Goal: Check status: Check status

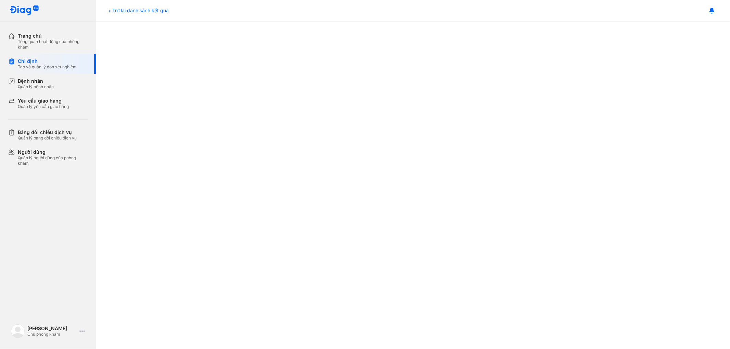
scroll to position [350, 0]
click at [118, 12] on div "Trở lại danh sách kết quả" at bounding box center [138, 10] width 62 height 7
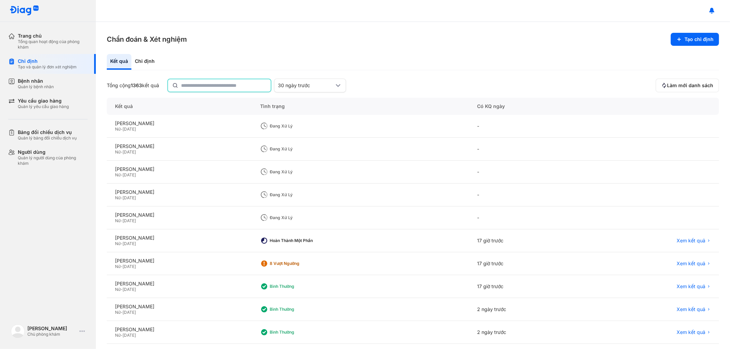
click at [197, 85] on input "text" at bounding box center [224, 85] width 86 height 12
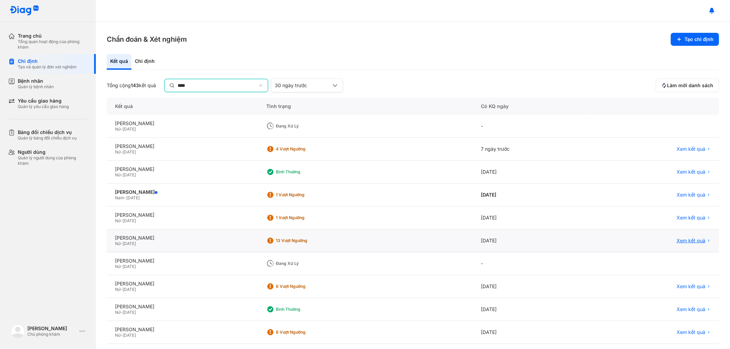
type input "****"
click at [684, 242] on span "Xem kết quả" at bounding box center [690, 241] width 29 height 6
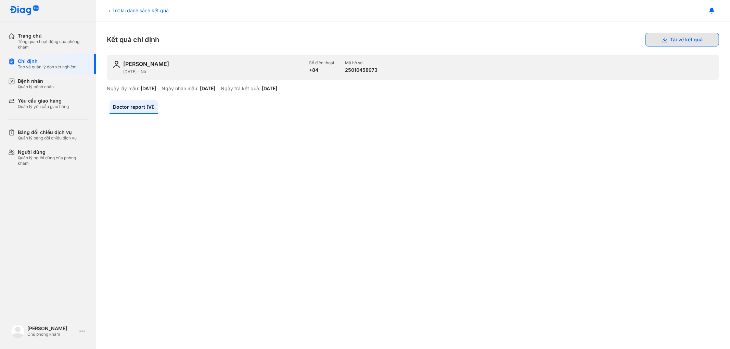
click at [672, 38] on button "Tải về kết quả" at bounding box center [682, 40] width 74 height 14
click at [123, 10] on div "Trở lại danh sách kết quả" at bounding box center [138, 10] width 62 height 7
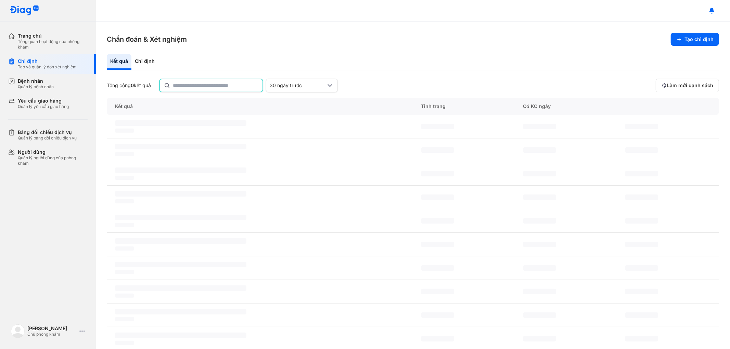
click at [222, 84] on input "text" at bounding box center [216, 85] width 86 height 12
type input "*"
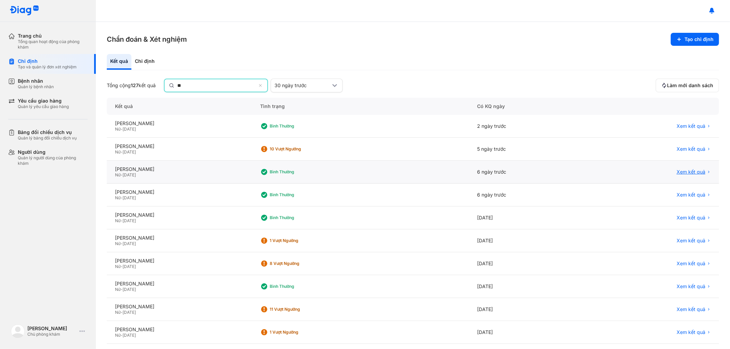
type input "**"
click at [700, 171] on div "Xem kết quả" at bounding box center [693, 172] width 34 height 6
